Goal: Information Seeking & Learning: Learn about a topic

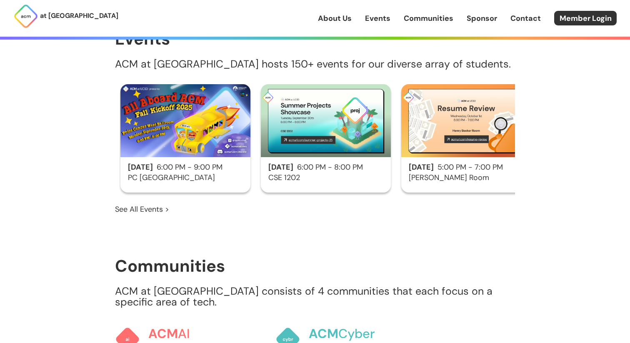
scroll to position [501, 0]
click at [371, 14] on link "Events" at bounding box center [377, 18] width 25 height 11
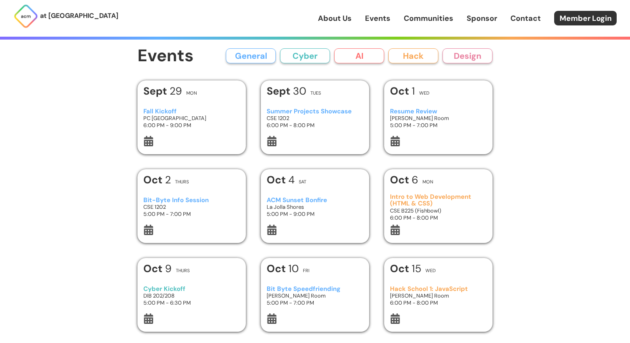
click at [367, 58] on button "AI" at bounding box center [359, 55] width 50 height 15
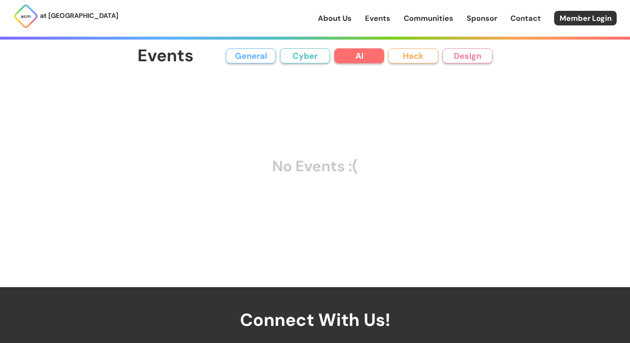
click at [262, 55] on button "General" at bounding box center [251, 55] width 50 height 15
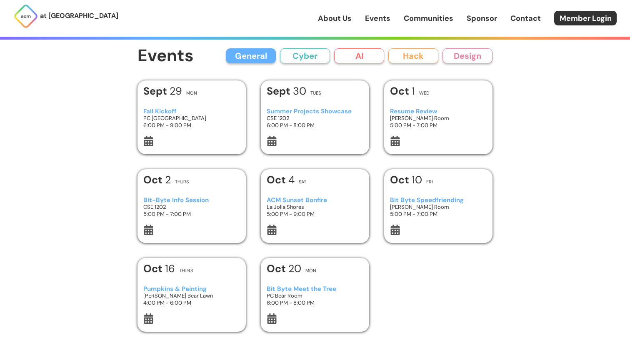
click at [437, 203] on h3 "Bit Byte Speedfriending" at bounding box center [438, 200] width 97 height 7
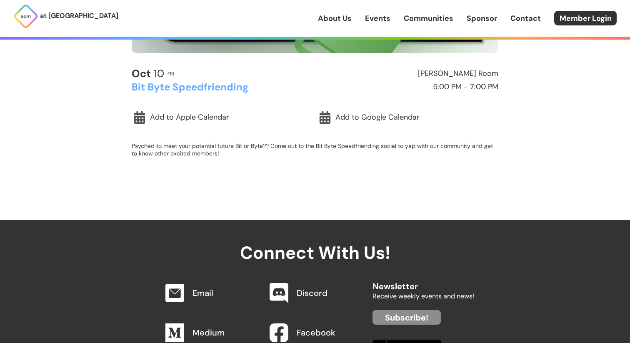
scroll to position [238, 0]
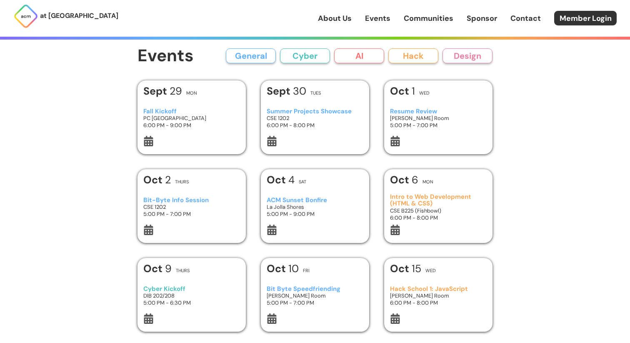
click at [202, 198] on h3 "Bit-Byte Info Session" at bounding box center [191, 200] width 97 height 7
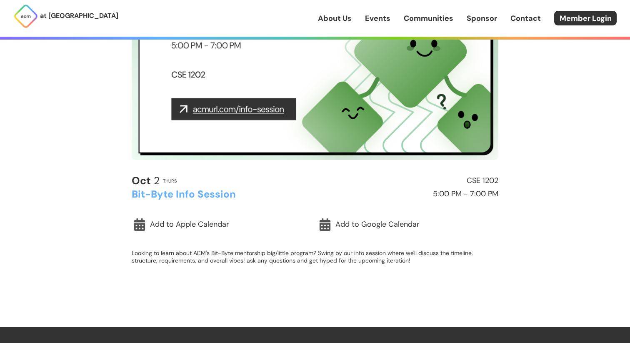
scroll to position [131, 0]
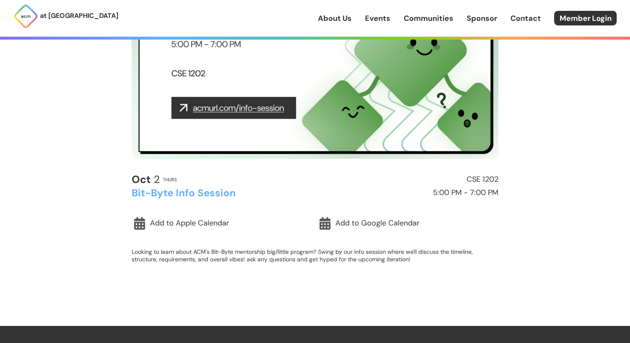
click at [226, 105] on img at bounding box center [315, 55] width 367 height 206
click at [222, 108] on img at bounding box center [315, 55] width 367 height 206
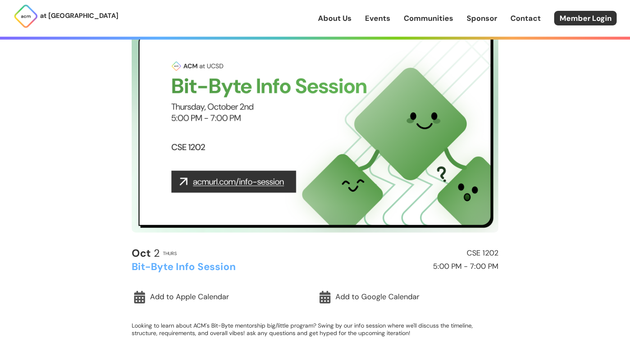
scroll to position [0, 0]
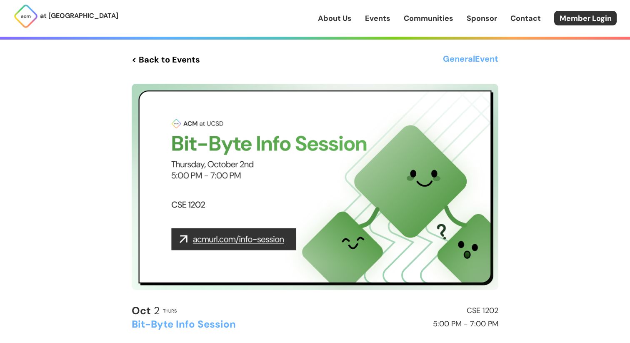
click at [147, 60] on link "< Back to Events" at bounding box center [166, 59] width 68 height 15
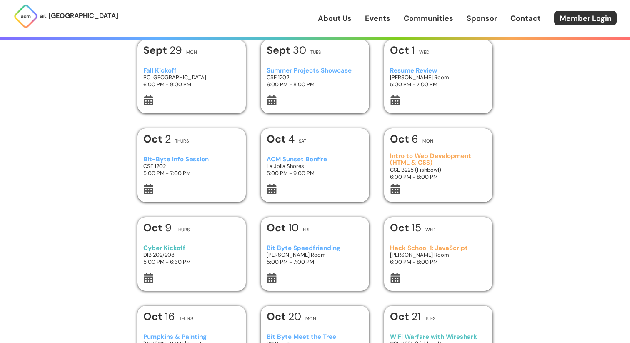
scroll to position [51, 0]
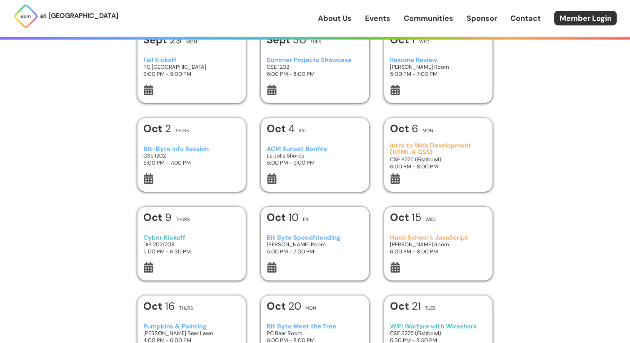
click at [315, 236] on h3 "Bit Byte Speedfriending" at bounding box center [315, 237] width 97 height 7
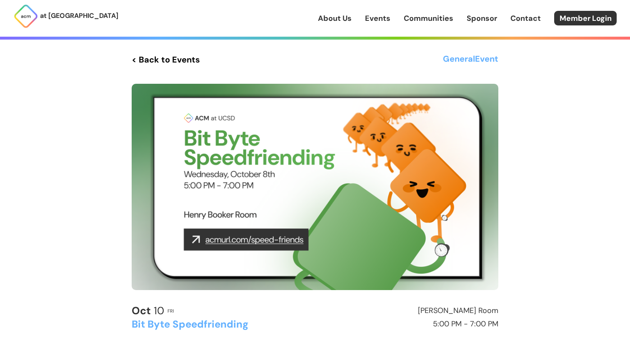
click at [270, 240] on img at bounding box center [315, 187] width 367 height 206
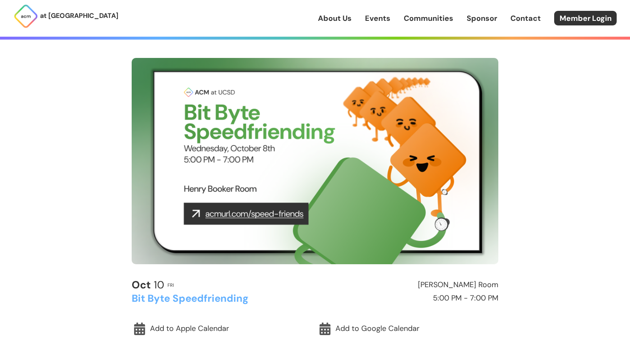
scroll to position [36, 0]
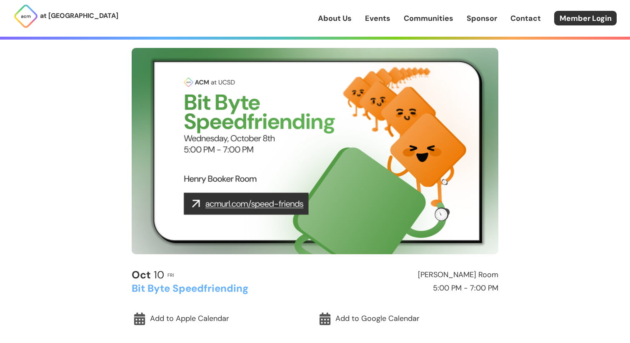
click at [196, 201] on img at bounding box center [315, 151] width 367 height 206
